Goal: Check status: Check status

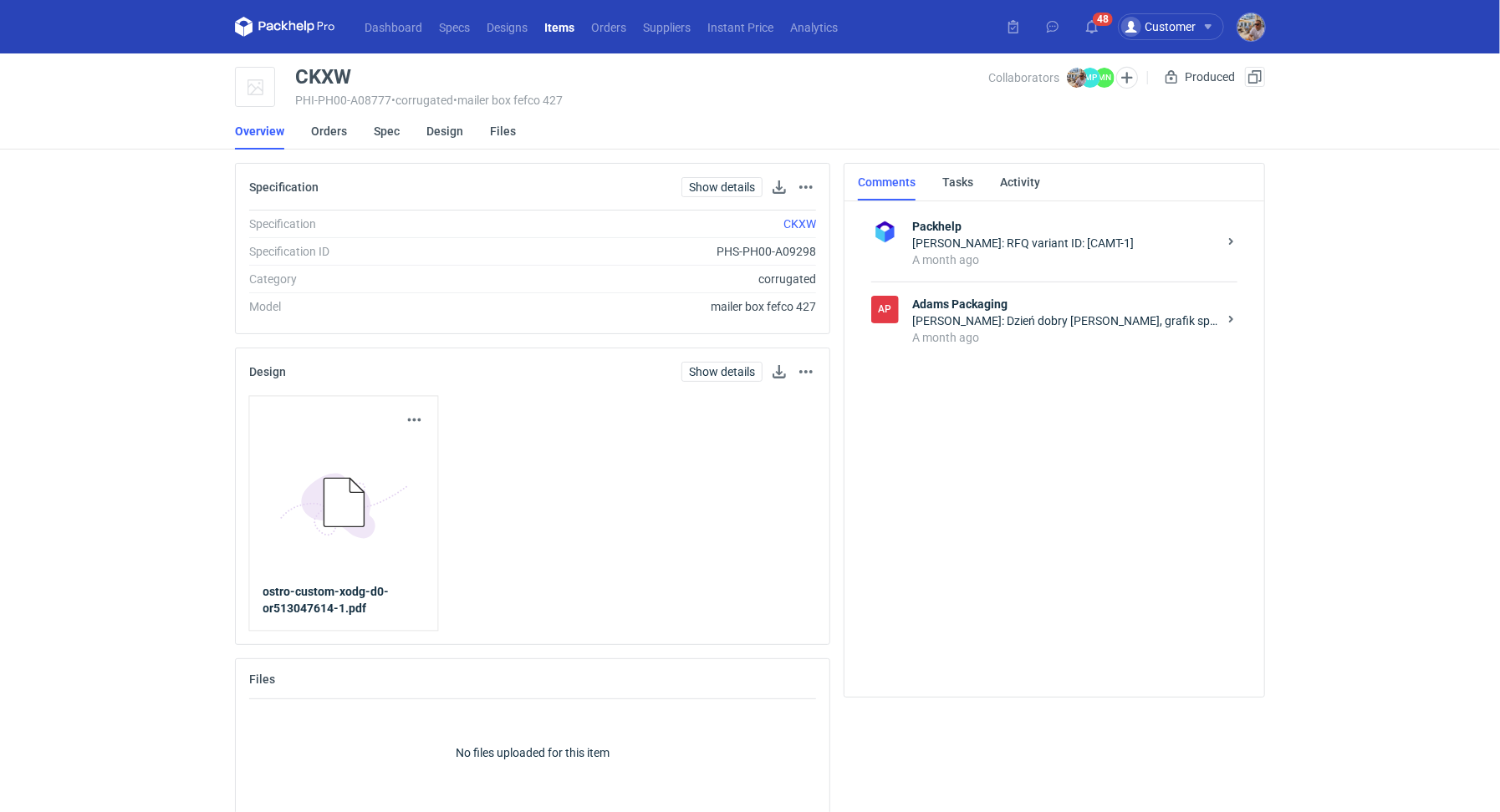
click at [952, 306] on strong "Adams Packaging" at bounding box center [1064, 304] width 306 height 17
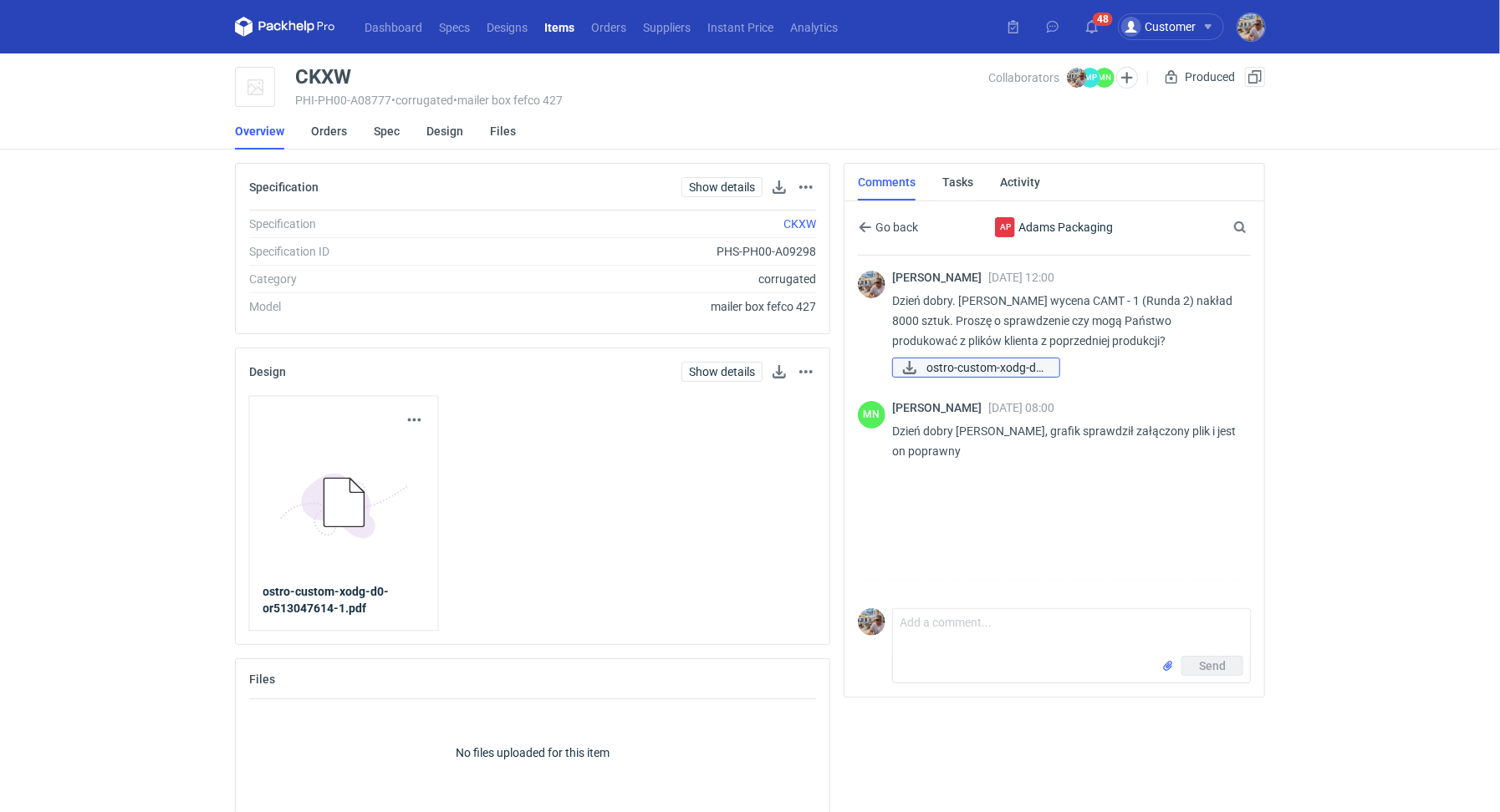
click at [987, 361] on span "ostro-custom-xodg-d0..." at bounding box center [987, 368] width 120 height 18
click at [319, 128] on link "Orders" at bounding box center [329, 131] width 36 height 37
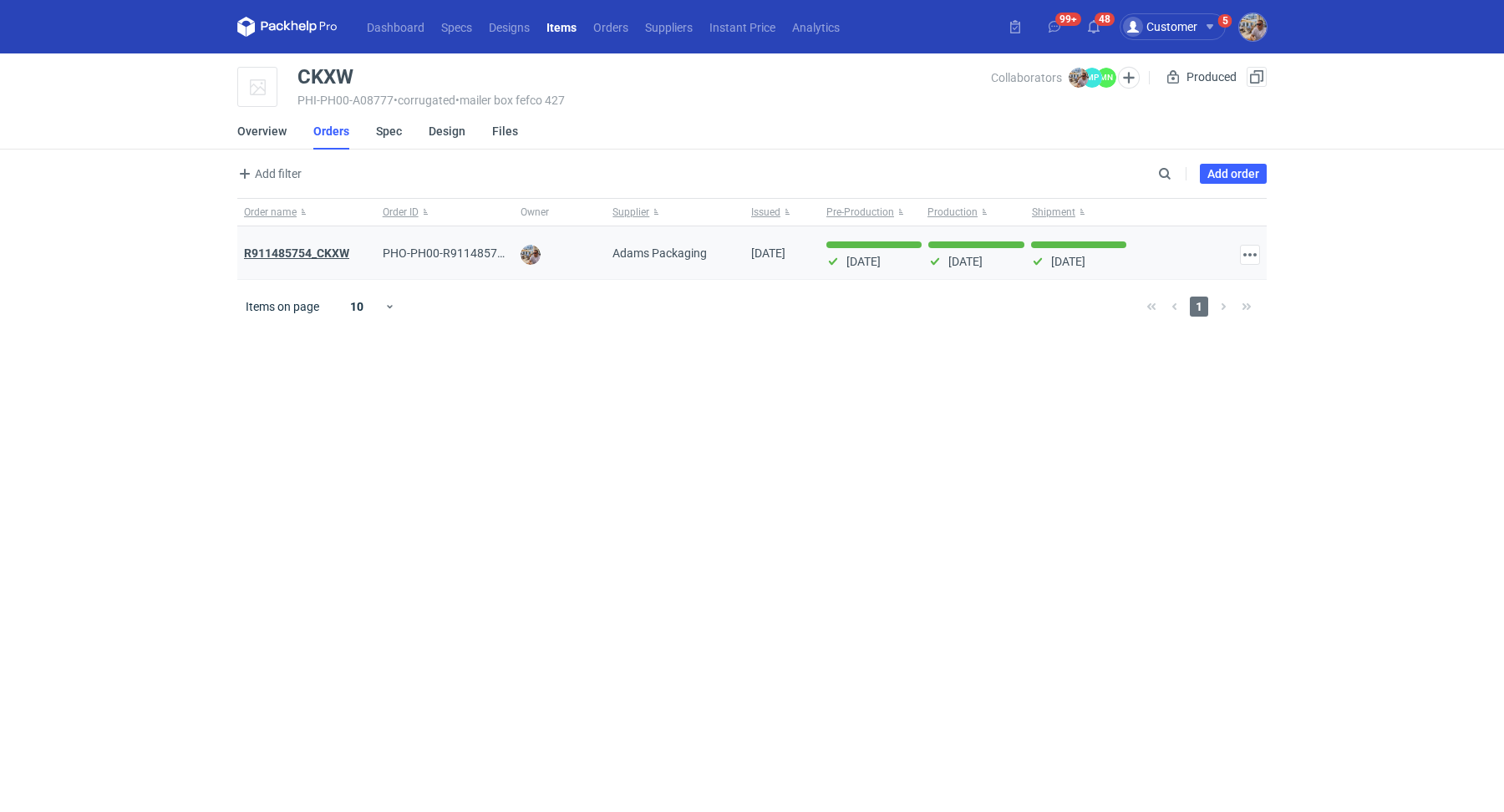
click at [329, 250] on strong "R911485754_CKXW" at bounding box center [296, 253] width 105 height 13
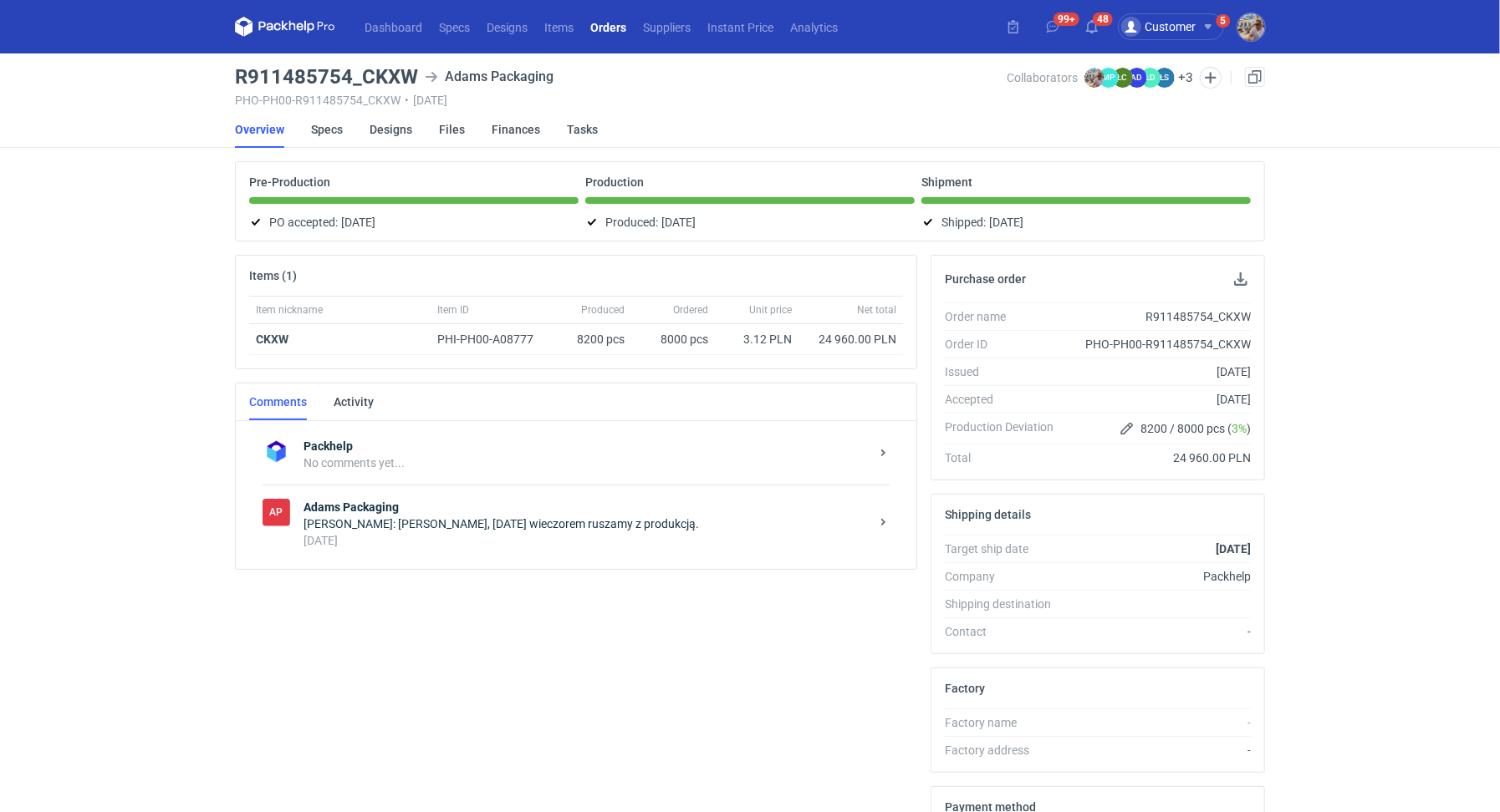
click at [474, 520] on div "[PERSON_NAME]: [PERSON_NAME], [DATE] wieczorem ruszamy z produkcją." at bounding box center [586, 524] width 566 height 17
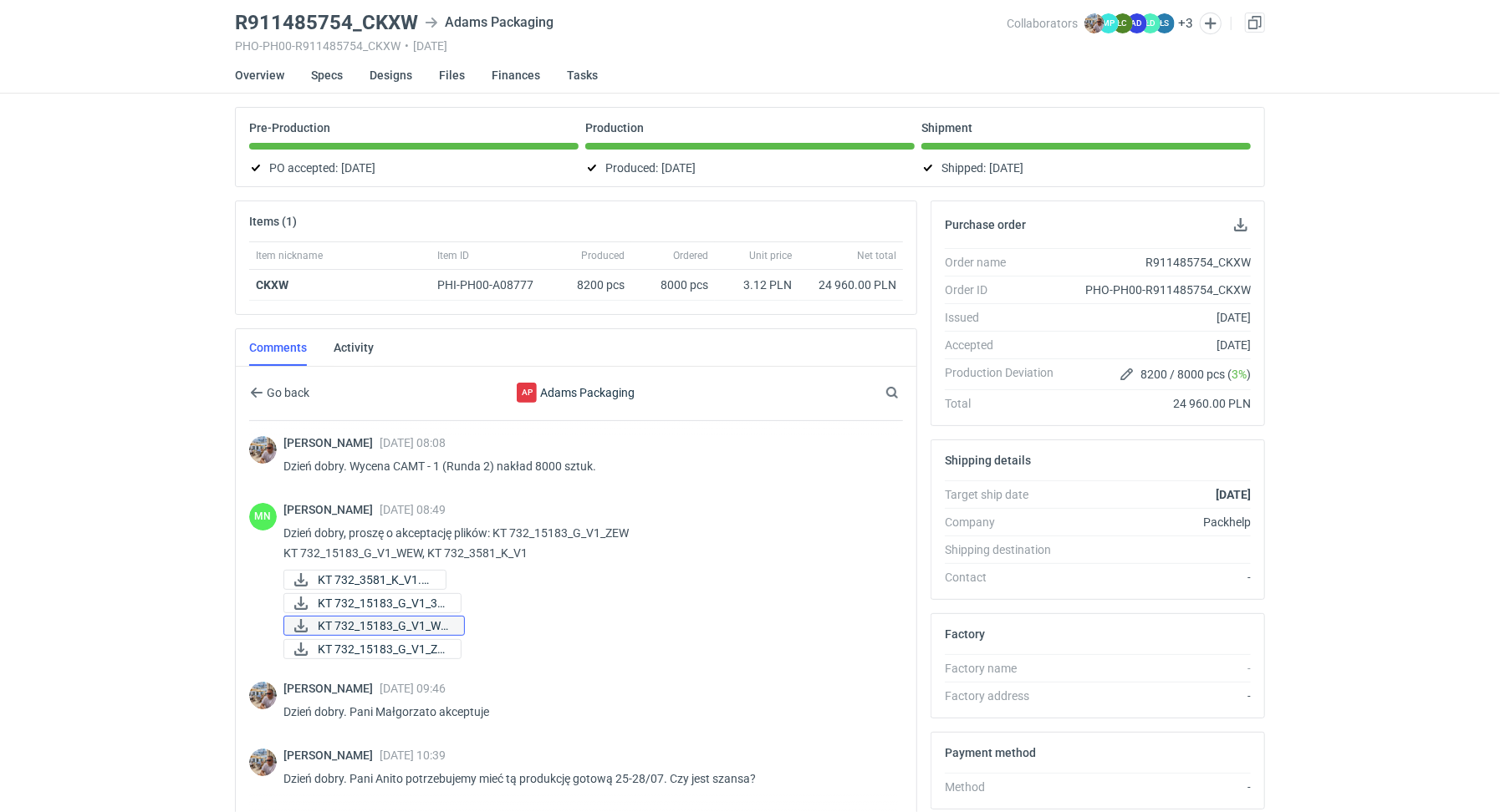
click at [370, 618] on span "KT 732_15183_G_V1_WE..." at bounding box center [384, 626] width 133 height 18
click at [372, 640] on span "KT 732_15183_G_V1_ZE..." at bounding box center [382, 650] width 129 height 18
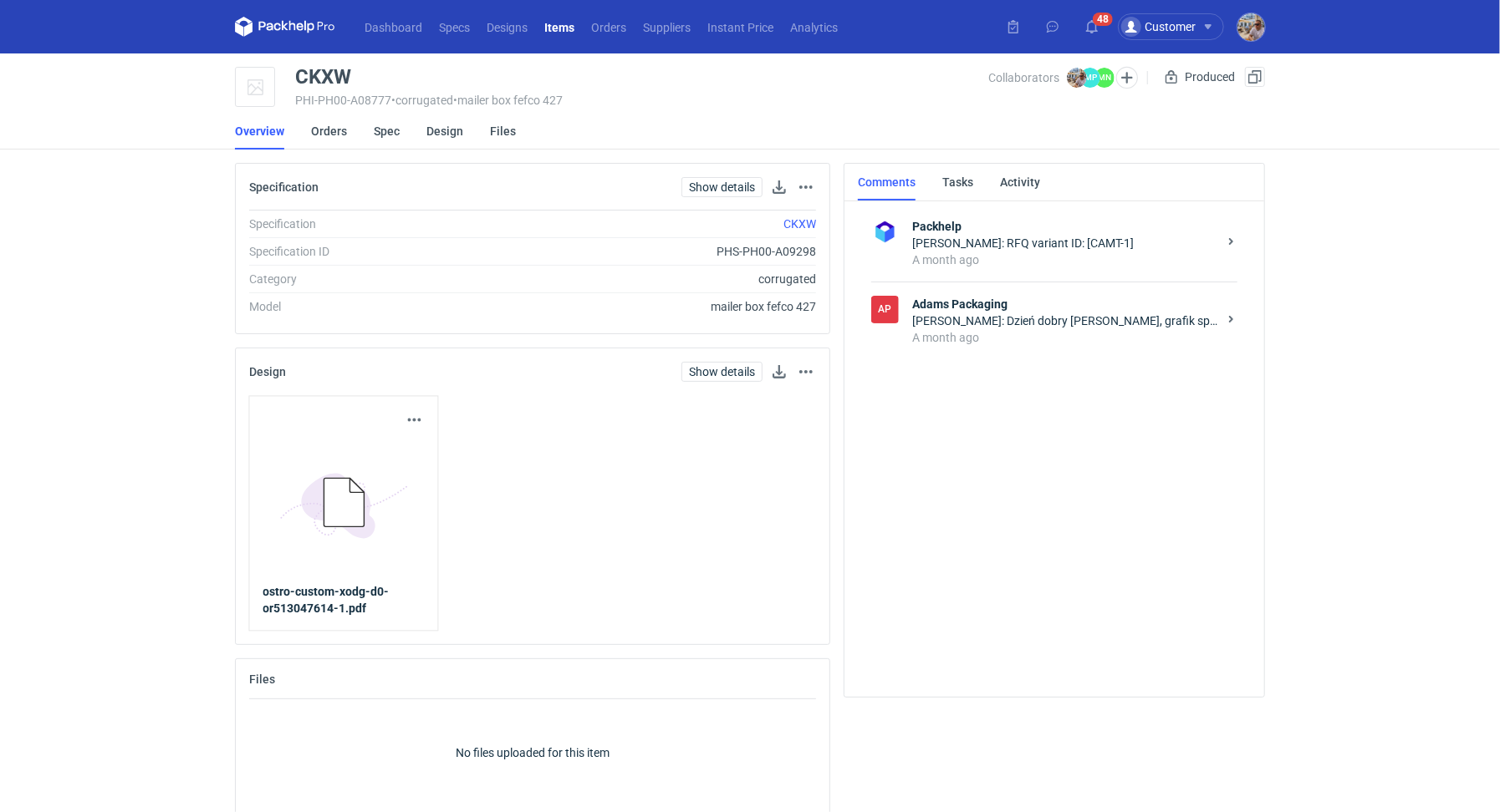
click at [1032, 331] on div "A month ago" at bounding box center [1064, 338] width 306 height 17
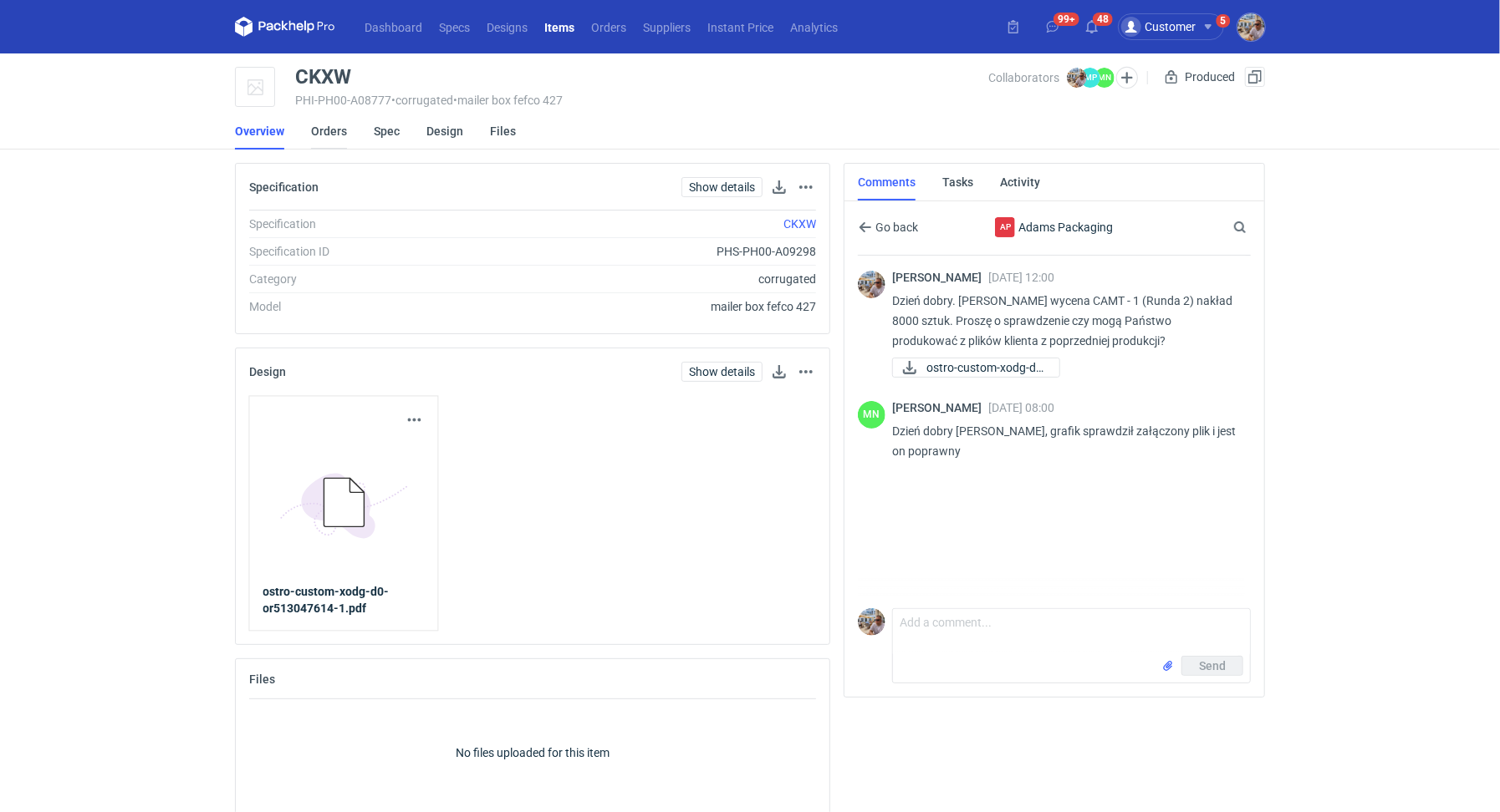
click at [338, 137] on link "Orders" at bounding box center [329, 131] width 36 height 37
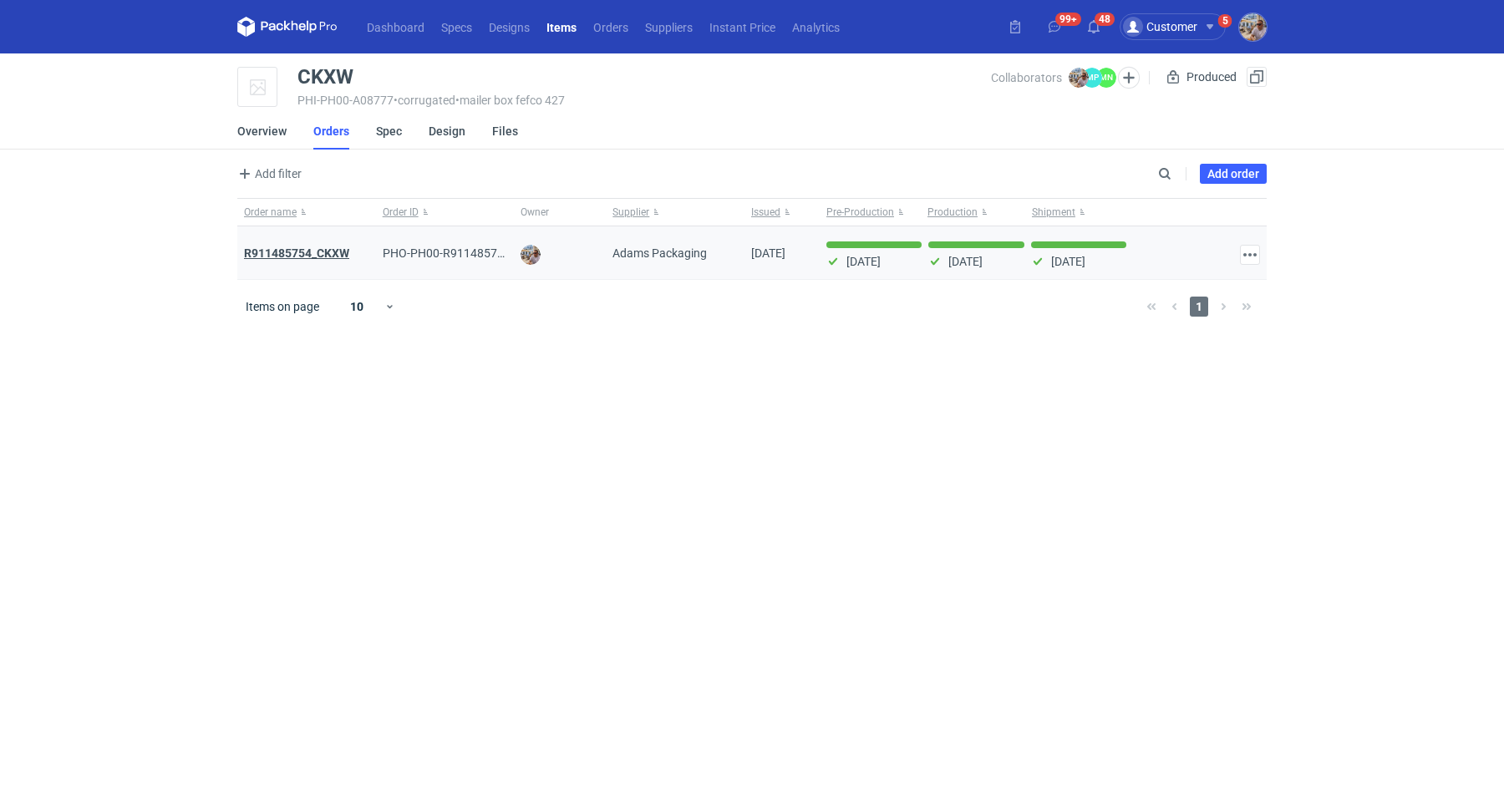
click at [335, 255] on strong "R911485754_CKXW" at bounding box center [296, 253] width 105 height 13
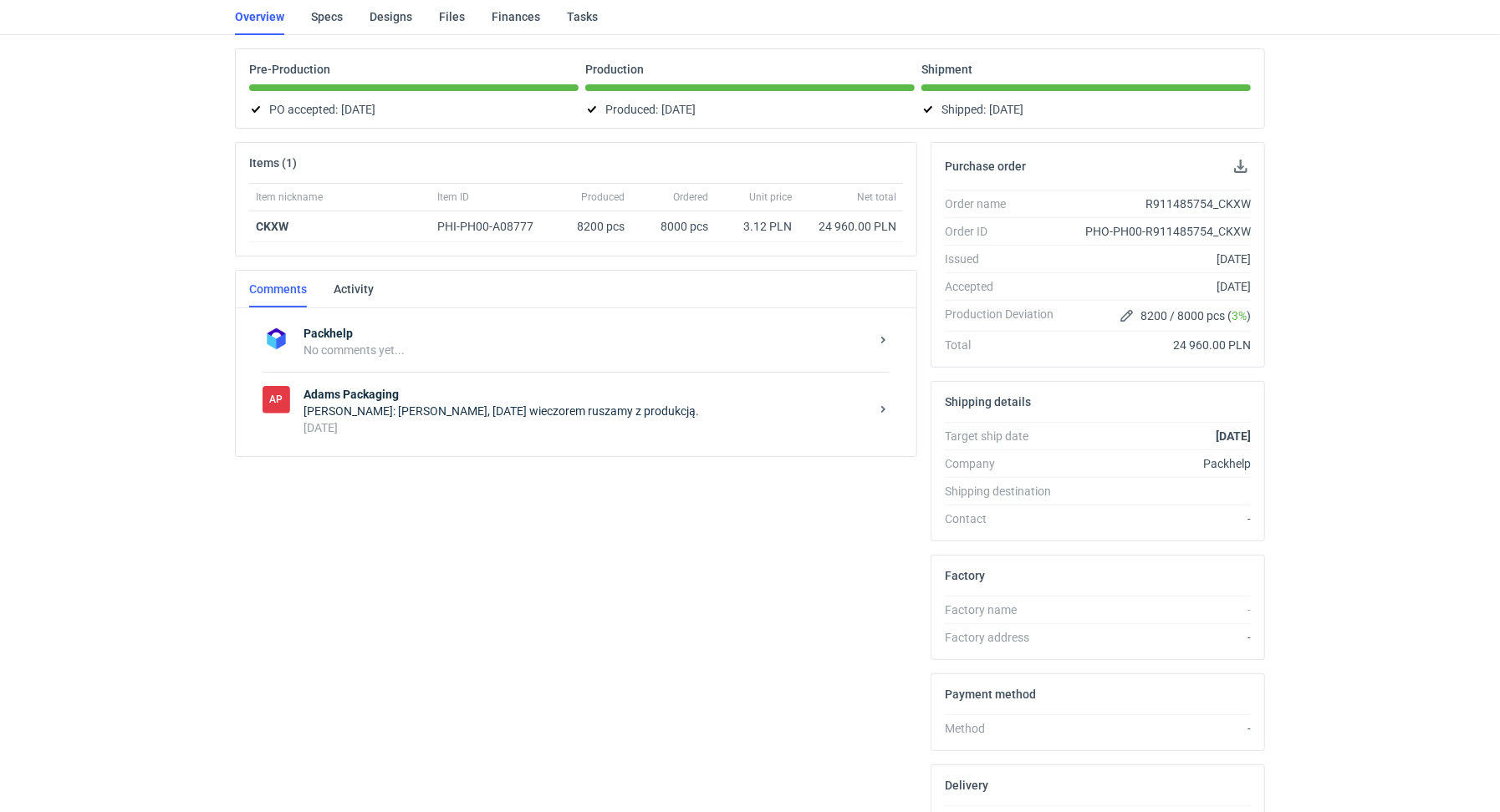
scroll to position [130, 0]
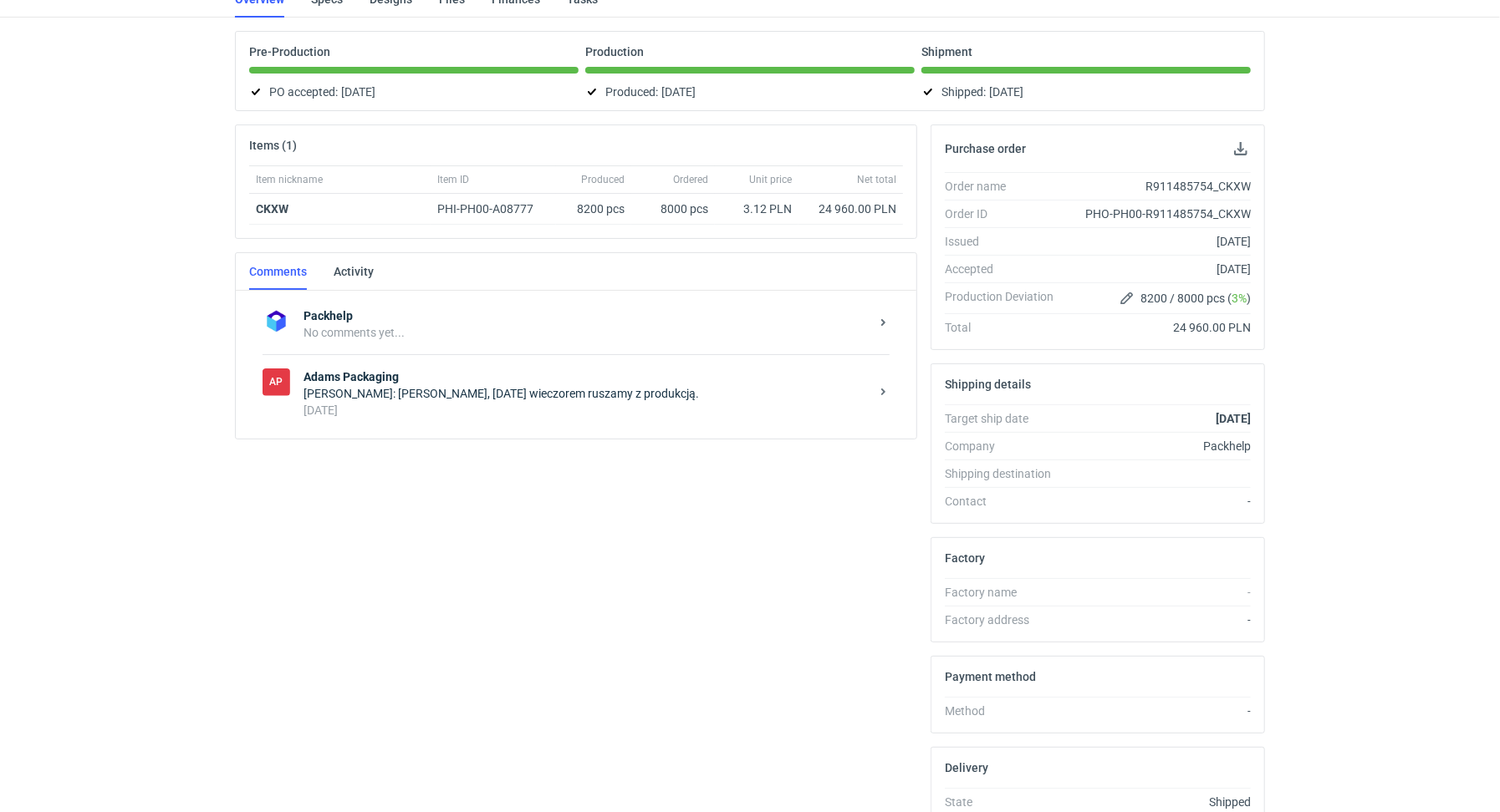
click at [494, 388] on div "[PERSON_NAME]: [PERSON_NAME], [DATE] wieczorem ruszamy z produkcją." at bounding box center [586, 394] width 566 height 17
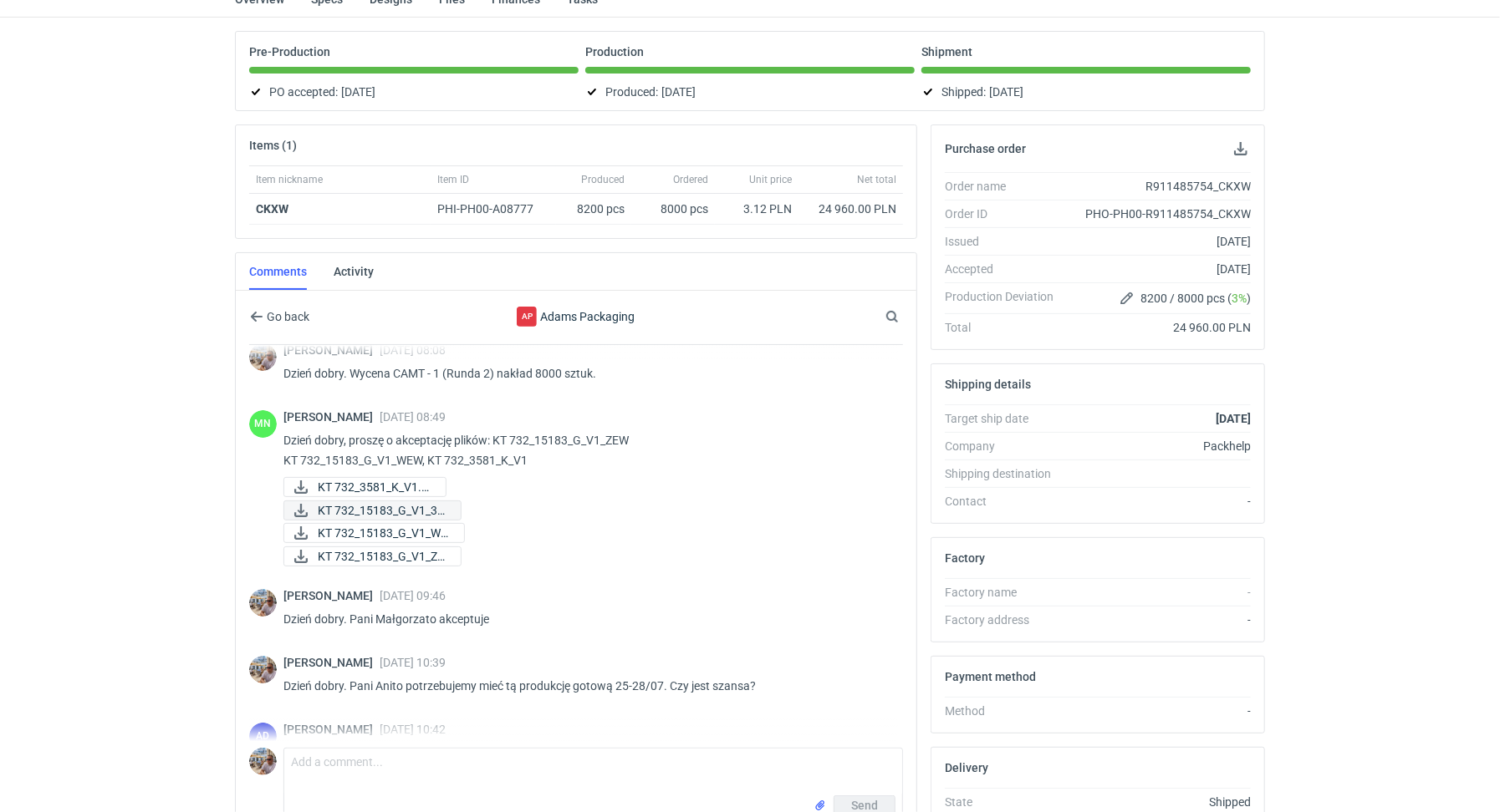
scroll to position [16, 0]
click at [390, 525] on span "KT 732_15183_G_V1_WE..." at bounding box center [384, 534] width 133 height 18
click at [388, 548] on span "KT 732_15183_G_V1_ZE..." at bounding box center [382, 557] width 129 height 18
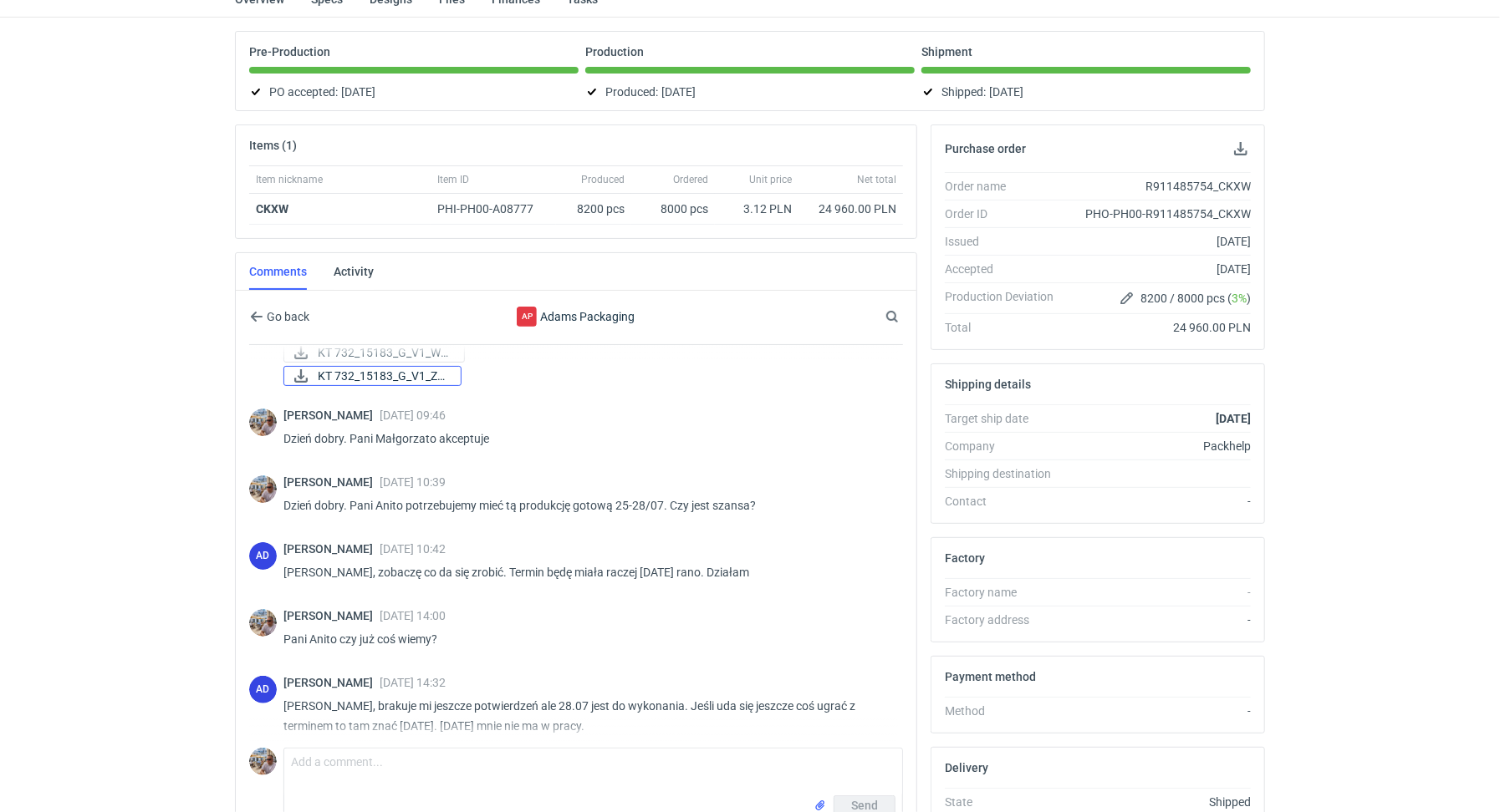
scroll to position [0, 0]
